Goal: Contribute content: Add original content to the website for others to see

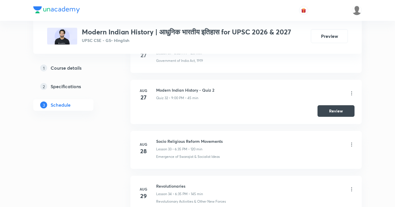
scroll to position [2039, 0]
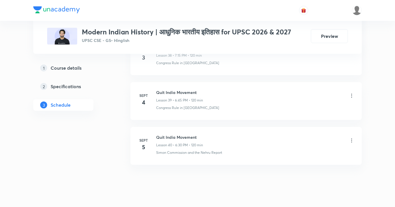
click at [188, 134] on h6 "Quit India Movement" at bounding box center [179, 137] width 47 height 6
copy h6 "Quit India Movement"
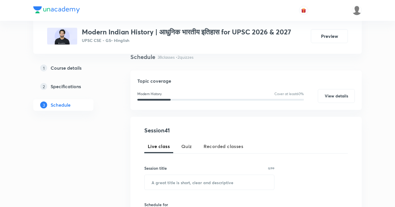
scroll to position [58, 0]
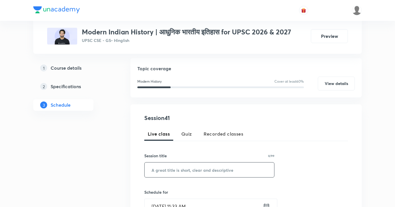
click at [185, 168] on input "text" at bounding box center [209, 169] width 129 height 15
paste input "Quit India Movement"
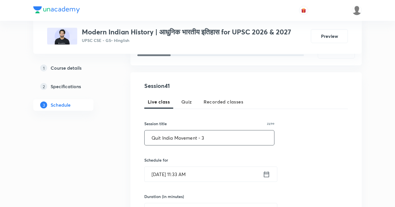
scroll to position [136, 0]
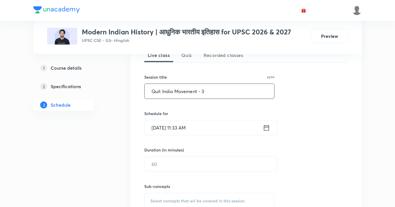
type input "Quit India Movement - 3"
click at [184, 129] on input "Sept 6, 2025, 11:33 AM" at bounding box center [204, 127] width 118 height 15
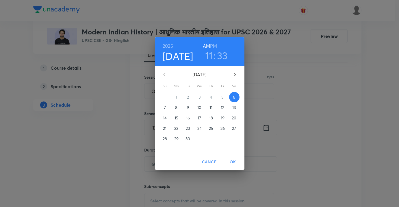
click at [209, 60] on h3 "11" at bounding box center [209, 55] width 8 height 12
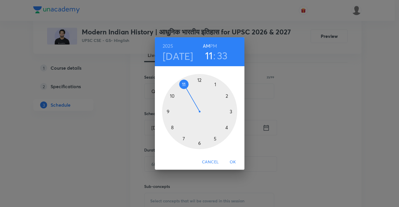
click at [214, 139] on div at bounding box center [199, 111] width 75 height 75
click at [202, 78] on div at bounding box center [199, 111] width 75 height 75
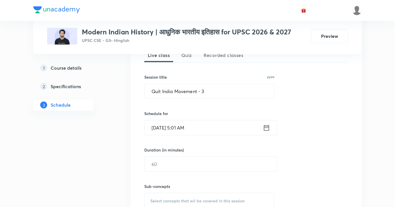
click at [206, 133] on input "Sept 6, 2025, 5:01 AM" at bounding box center [204, 127] width 118 height 15
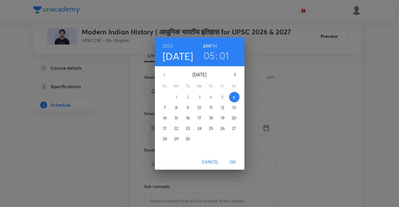
click at [215, 46] on h6 "PM" at bounding box center [213, 46] width 7 height 8
click at [234, 163] on span "OK" at bounding box center [233, 161] width 14 height 7
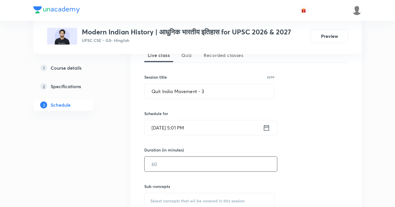
click at [219, 164] on input "text" at bounding box center [211, 164] width 132 height 15
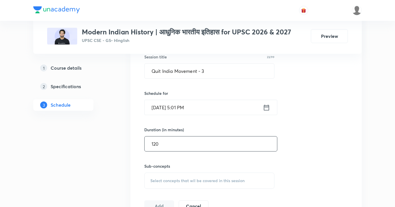
scroll to position [191, 0]
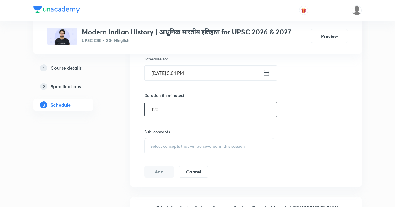
type input "120"
click at [212, 155] on div "Session 41 Live class Quiz Recorded classes Session title 23/99 Quit India Move…" at bounding box center [245, 78] width 203 height 197
click at [210, 151] on div "Select concepts that wil be covered in this session" at bounding box center [209, 146] width 130 height 16
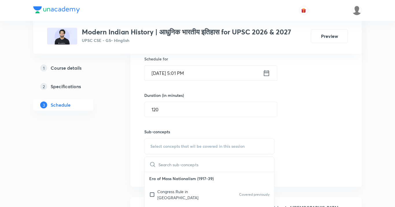
scroll to position [31, 0]
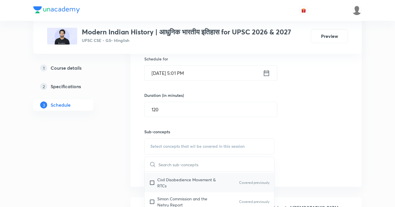
click at [203, 186] on div "Civil Disobedience Movement & RTCs Covered previously" at bounding box center [209, 182] width 129 height 19
checkbox input "true"
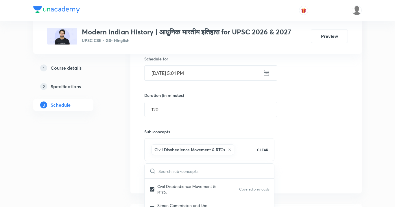
click at [319, 148] on div "Session 41 Live class Quiz Recorded classes Session title 23/99 Quit India Move…" at bounding box center [245, 82] width 203 height 204
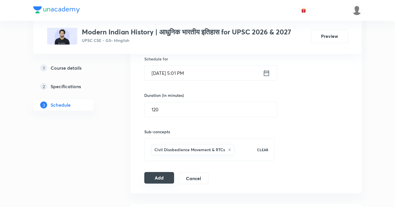
click at [159, 182] on button "Add" at bounding box center [159, 178] width 30 height 12
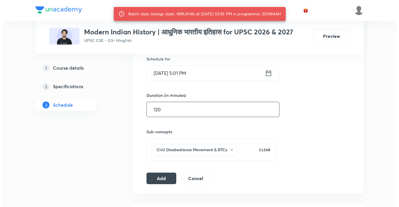
scroll to position [187, 0]
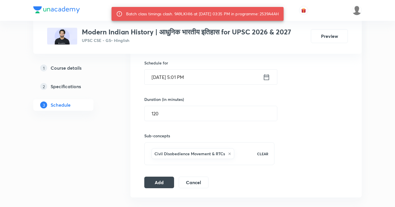
click at [223, 78] on input "Sept 6, 2025, 5:01 PM" at bounding box center [204, 77] width 118 height 15
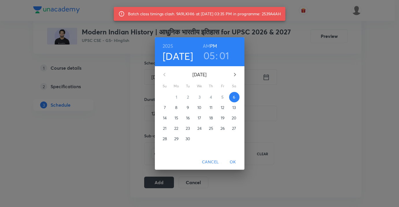
click at [224, 55] on h3 "01" at bounding box center [224, 55] width 10 height 12
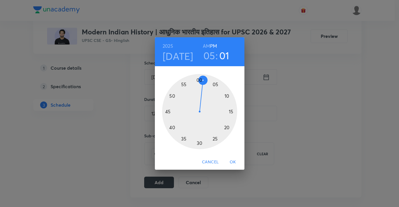
click at [180, 135] on div at bounding box center [199, 111] width 75 height 75
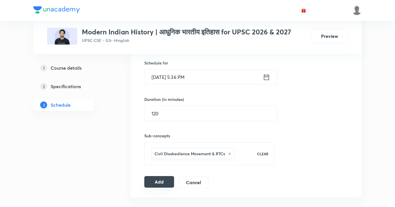
click at [166, 181] on button "Add" at bounding box center [159, 182] width 30 height 12
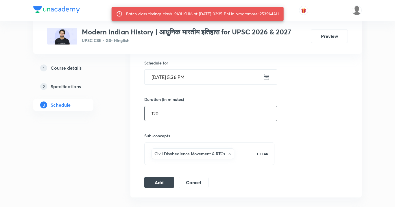
click at [201, 115] on input "120" at bounding box center [211, 113] width 132 height 15
click at [211, 75] on input "Sept 6, 2025, 5:36 PM" at bounding box center [204, 77] width 118 height 15
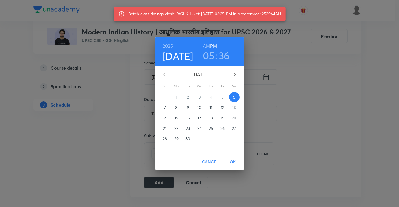
click at [227, 54] on h3 "36" at bounding box center [224, 55] width 11 height 12
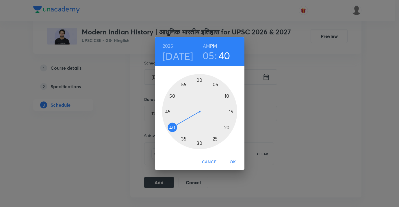
drag, startPoint x: 179, startPoint y: 136, endPoint x: 174, endPoint y: 126, distance: 11.0
click at [174, 126] on div at bounding box center [199, 111] width 75 height 75
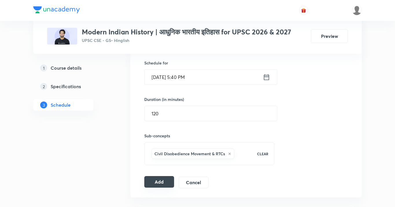
click at [159, 179] on button "Add" at bounding box center [159, 182] width 30 height 12
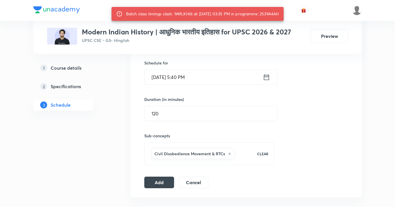
click at [209, 77] on input "Sept 6, 2025, 5:40 PM" at bounding box center [204, 77] width 118 height 15
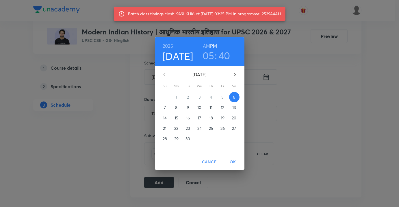
click at [225, 56] on h3 "40" at bounding box center [224, 55] width 12 height 12
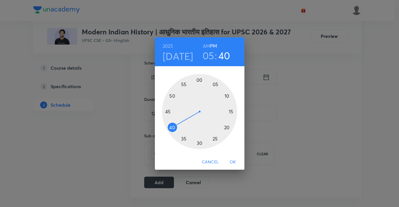
click at [168, 111] on div at bounding box center [199, 111] width 75 height 75
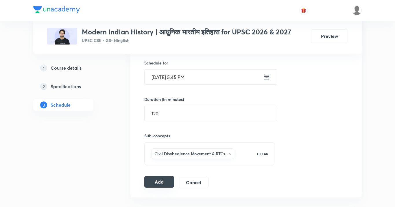
click at [162, 180] on button "Add" at bounding box center [159, 182] width 30 height 12
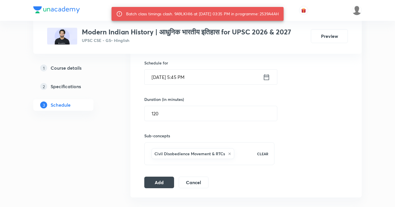
click at [205, 81] on input "Sept 6, 2025, 5:45 PM" at bounding box center [204, 77] width 118 height 15
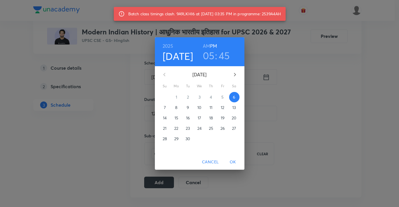
click at [213, 51] on h3 "05" at bounding box center [209, 55] width 12 height 12
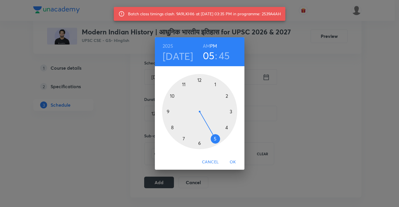
click at [200, 142] on div at bounding box center [199, 111] width 75 height 75
click at [219, 85] on div at bounding box center [199, 111] width 75 height 75
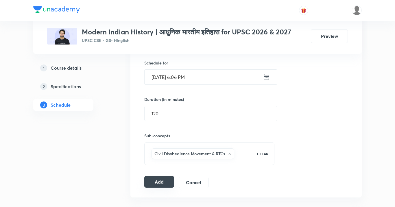
click at [163, 180] on button "Add" at bounding box center [159, 182] width 30 height 12
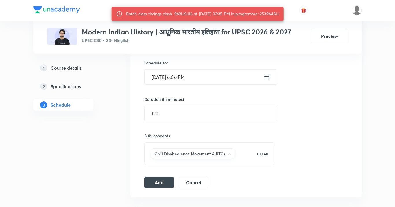
click at [208, 78] on input "Sept 6, 2025, 6:06 PM" at bounding box center [204, 77] width 118 height 15
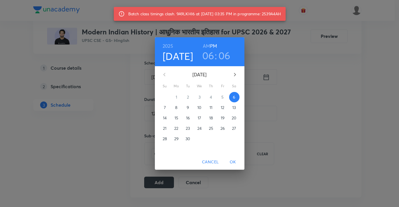
click at [223, 57] on h3 "06" at bounding box center [224, 55] width 12 height 12
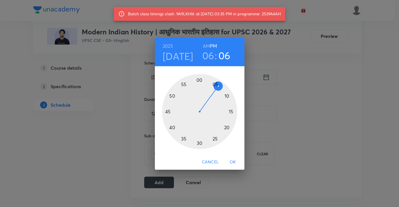
click at [180, 138] on div at bounding box center [199, 111] width 75 height 75
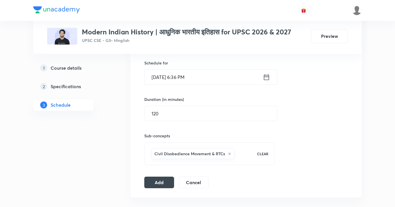
click at [195, 75] on input "Sept 6, 2025, 6:36 PM" at bounding box center [204, 77] width 118 height 15
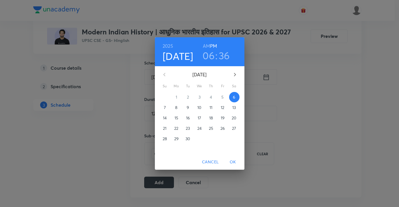
click at [226, 55] on h3 "36" at bounding box center [224, 55] width 11 height 12
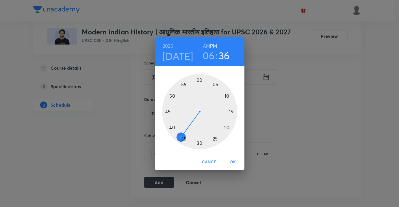
click at [169, 125] on div at bounding box center [199, 111] width 75 height 75
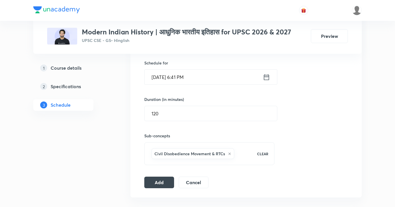
click at [197, 77] on input "Sept 6, 2025, 6:41 PM" at bounding box center [204, 77] width 118 height 15
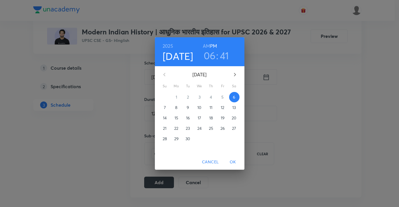
click at [208, 57] on h3 "06" at bounding box center [210, 55] width 12 height 12
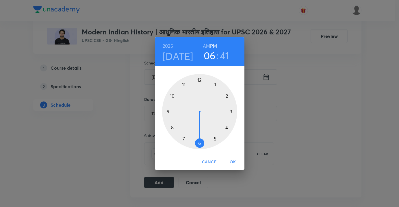
click at [215, 139] on div at bounding box center [199, 111] width 75 height 75
drag, startPoint x: 172, startPoint y: 123, endPoint x: 172, endPoint y: 112, distance: 11.0
click at [172, 112] on div at bounding box center [199, 111] width 75 height 75
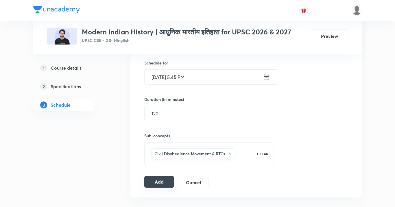
click at [164, 185] on button "Add" at bounding box center [159, 182] width 30 height 12
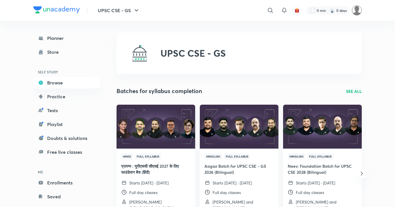
click at [357, 13] on img at bounding box center [357, 10] width 10 height 10
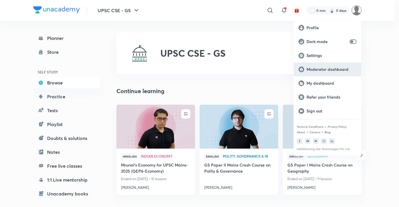
click at [342, 68] on p "Moderator dashboard" at bounding box center [332, 69] width 50 height 5
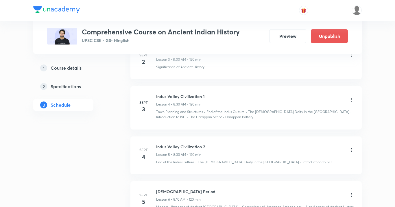
scroll to position [245, 0]
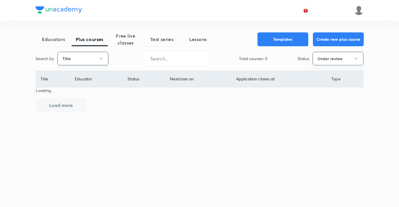
click at [91, 60] on button "Title" at bounding box center [83, 59] width 51 height 14
click at [79, 86] on span "Username" at bounding box center [82, 87] width 43 height 6
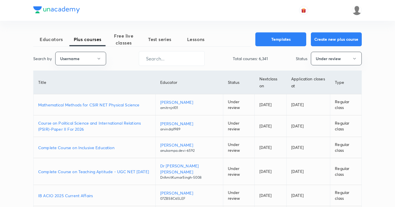
click at [182, 48] on div "Educators Plus courses Free live classes Test series Lessons Templates Create n…" at bounding box center [197, 184] width 328 height 304
click at [180, 58] on input "text" at bounding box center [171, 58] width 65 height 15
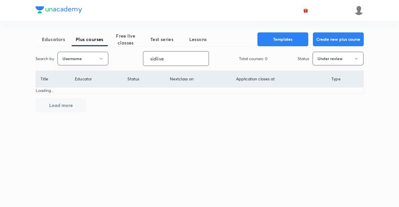
click at [345, 59] on button "Under review" at bounding box center [338, 59] width 51 height 14
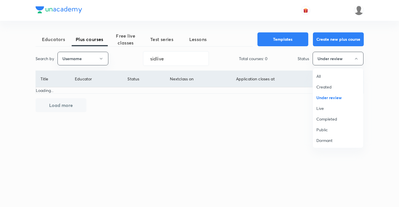
click at [317, 110] on span "Live" at bounding box center [337, 108] width 43 height 6
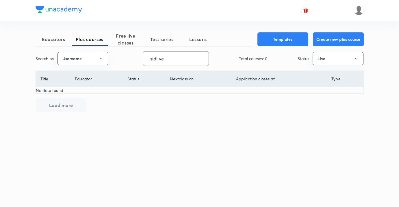
click at [182, 57] on input "sidlive" at bounding box center [175, 58] width 65 height 15
paste input "hartharoraofficial"
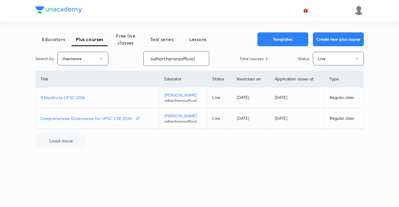
click at [122, 114] on td "Comprehensive Governance for UPSC CSE 2026 - 27" at bounding box center [98, 118] width 124 height 21
click at [122, 116] on p "Comprehensive Governance for UPSC CSE 2026 - 27" at bounding box center [97, 118] width 114 height 6
click at [166, 60] on input "sidhartharoraofficial" at bounding box center [176, 58] width 65 height 15
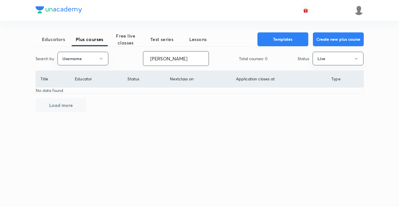
type input "anujh"
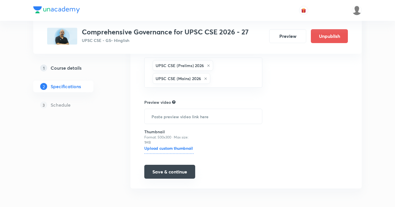
click at [187, 170] on button "Save & continue" at bounding box center [169, 172] width 51 height 14
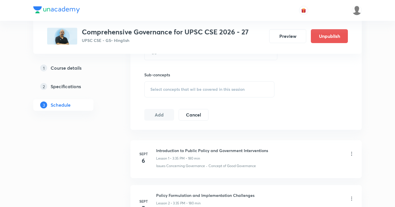
scroll to position [304, 0]
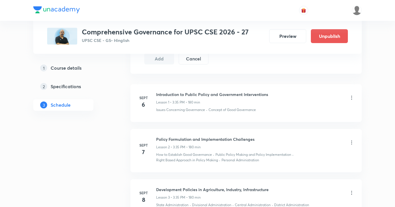
click at [351, 96] on icon at bounding box center [351, 98] width 1 height 4
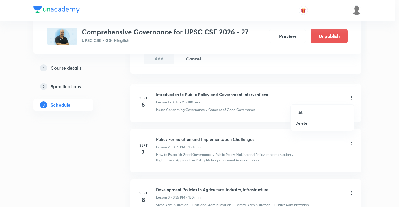
click at [322, 113] on li "Edit" at bounding box center [322, 112] width 63 height 11
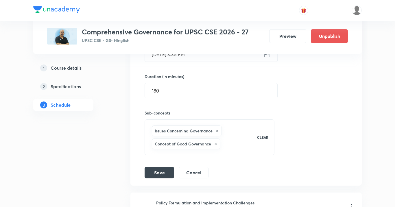
scroll to position [179, 0]
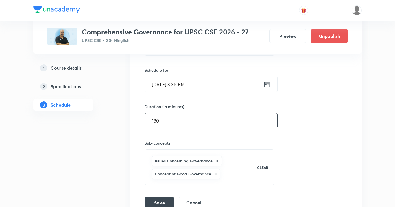
click at [201, 122] on input "180" at bounding box center [211, 120] width 132 height 15
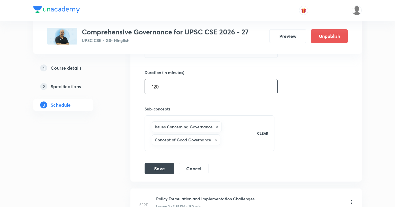
scroll to position [228, 0]
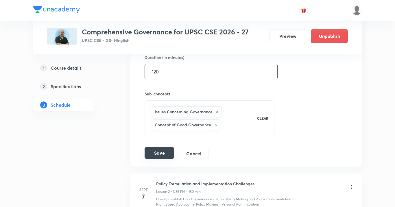
type input "120"
click at [163, 152] on button "Save" at bounding box center [159, 153] width 29 height 12
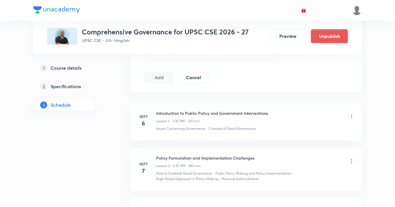
scroll to position [266, 0]
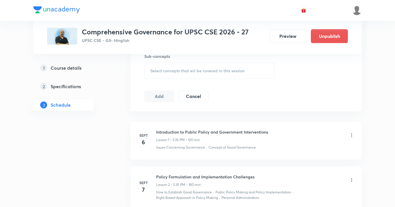
click at [350, 136] on icon at bounding box center [352, 135] width 6 height 6
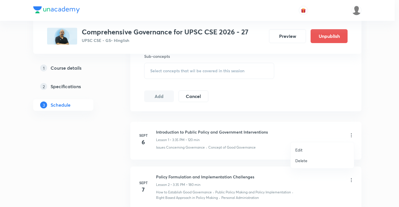
click at [254, 192] on div at bounding box center [199, 103] width 399 height 207
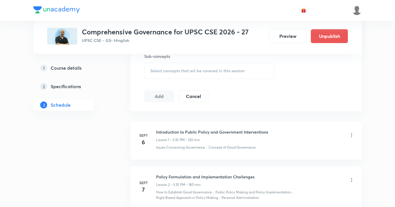
click at [351, 180] on icon at bounding box center [351, 180] width 1 height 4
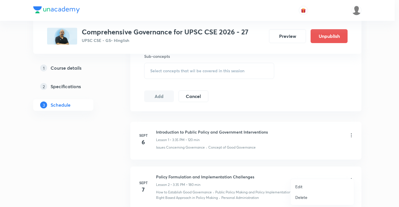
click at [314, 186] on li "Edit" at bounding box center [322, 186] width 63 height 11
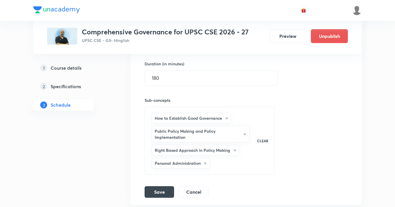
scroll to position [197, 0]
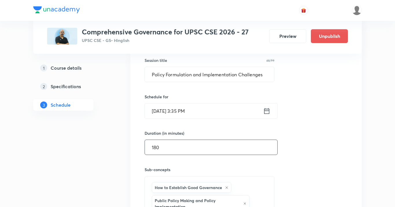
click at [214, 152] on input "180" at bounding box center [211, 147] width 132 height 15
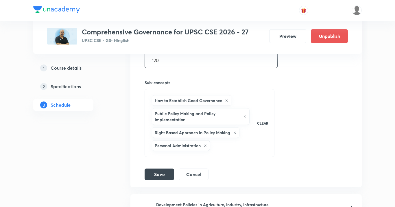
scroll to position [314, 0]
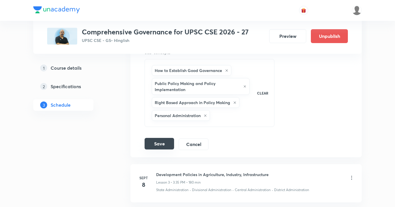
type input "120"
click at [166, 144] on button "Save" at bounding box center [159, 144] width 29 height 12
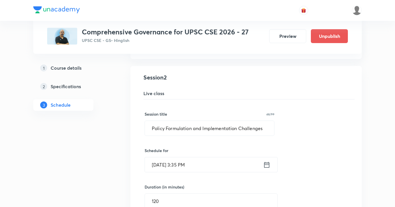
scroll to position [0, 0]
